Goal: Submit feedback/report problem

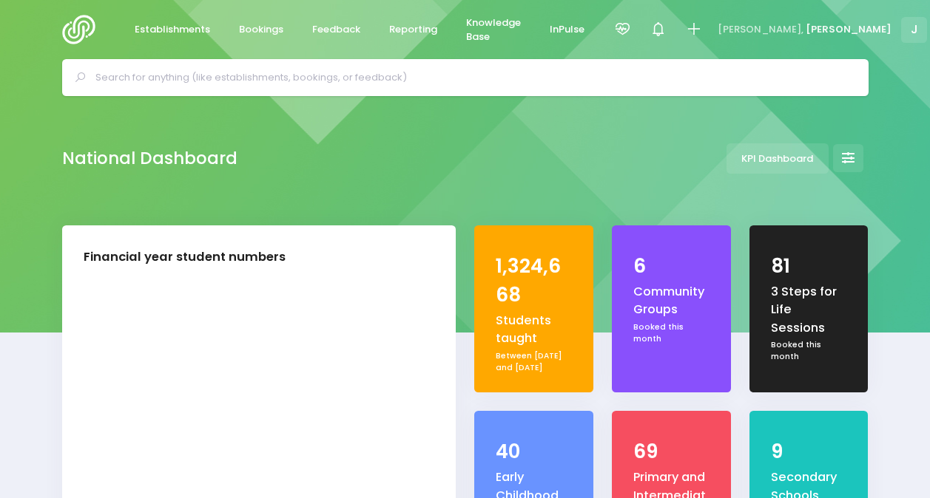
select select "5"
click at [331, 28] on span "Feedback" at bounding box center [336, 29] width 48 height 15
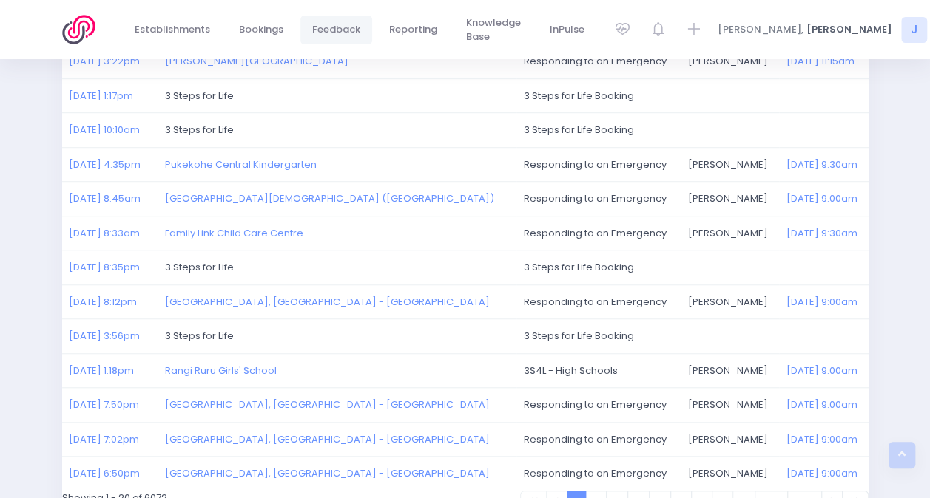
scroll to position [544, 0]
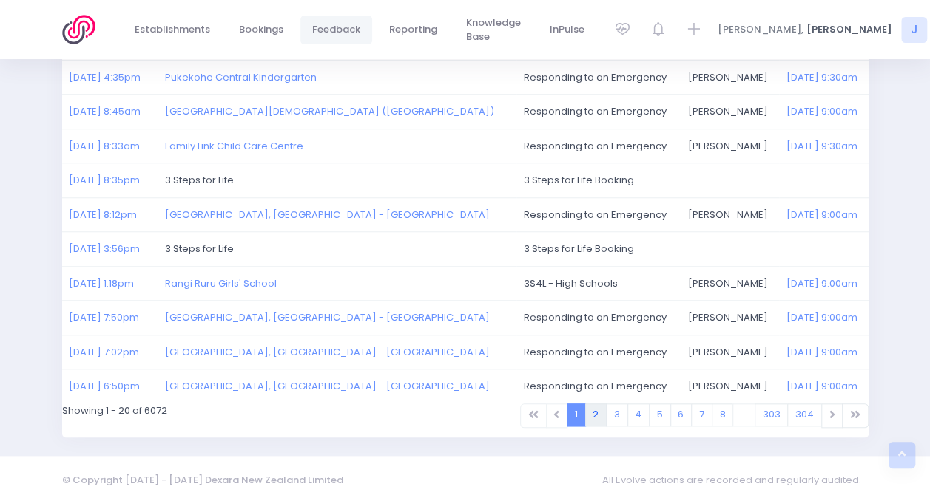
click at [603, 411] on link "2" at bounding box center [596, 415] width 22 height 23
